Goal: Information Seeking & Learning: Learn about a topic

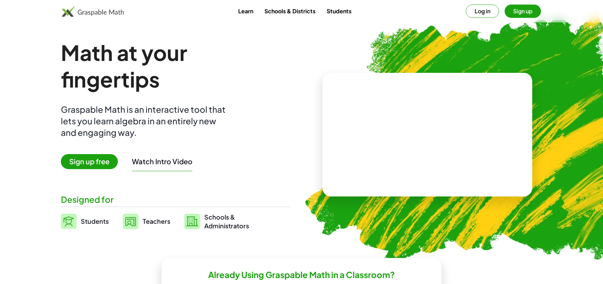
click at [240, 11] on link "Learn" at bounding box center [246, 11] width 26 height 13
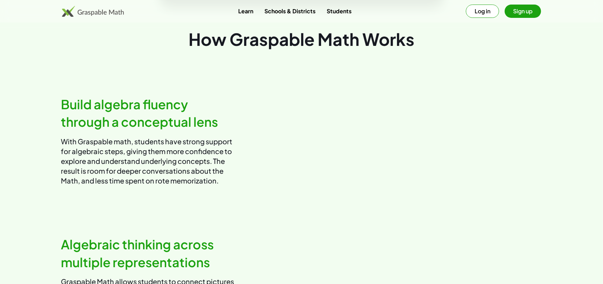
scroll to position [340, 0]
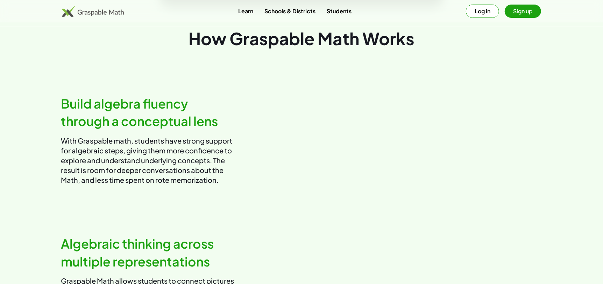
click at [118, 126] on h2 "Build algebra fluency through a conceptual lens" at bounding box center [148, 112] width 175 height 35
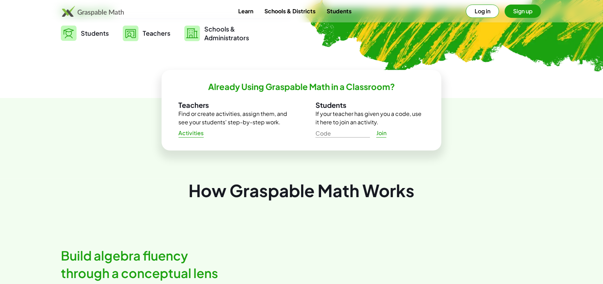
scroll to position [0, 0]
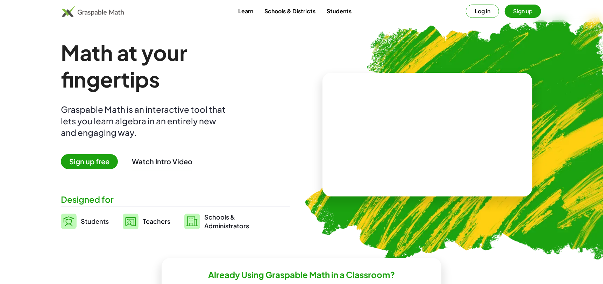
click at [245, 12] on link "Learn" at bounding box center [246, 11] width 26 height 13
